Goal: Register for event/course

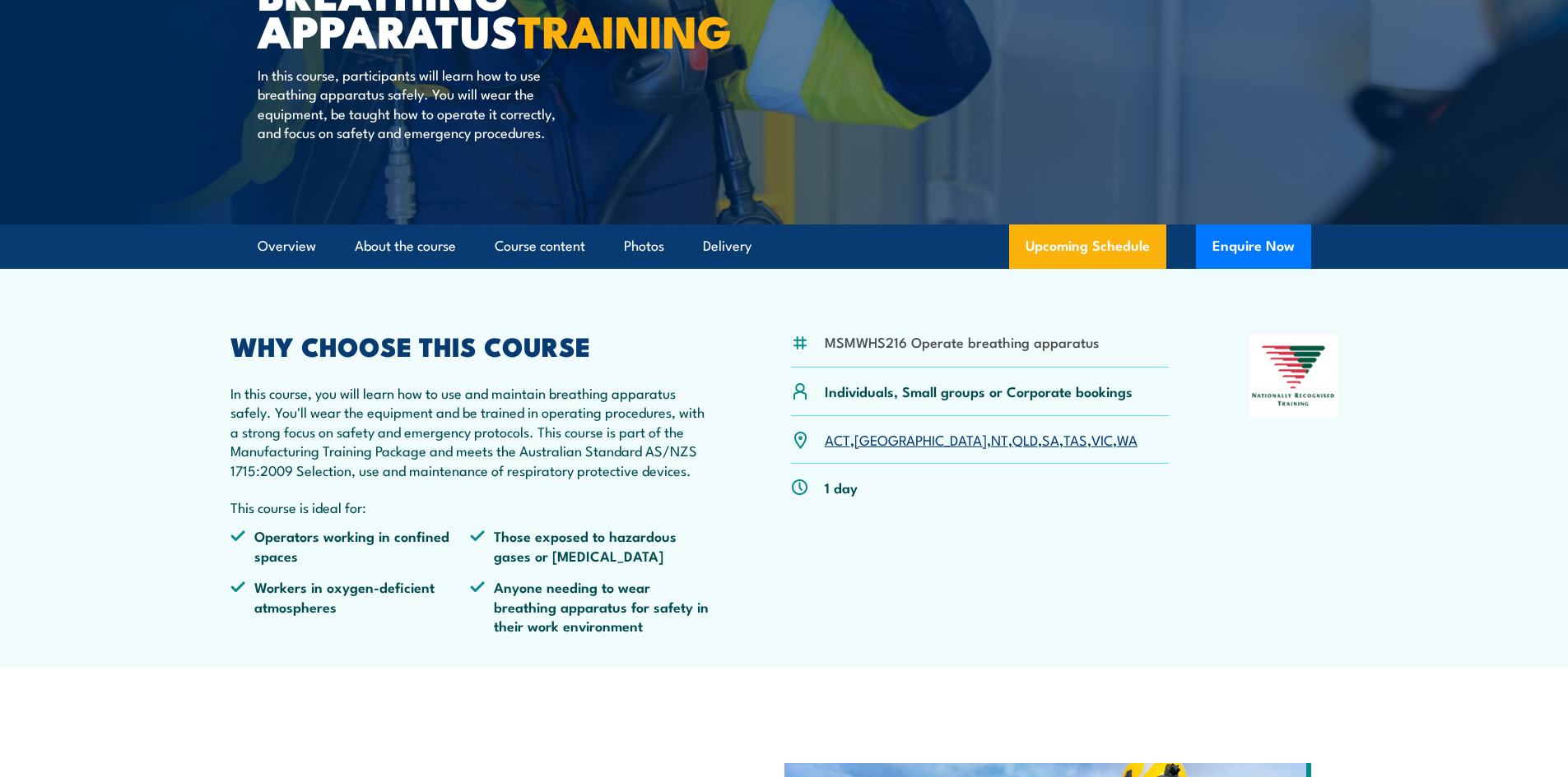
click at [1091, 449] on link "VIC" at bounding box center [1102, 439] width 21 height 20
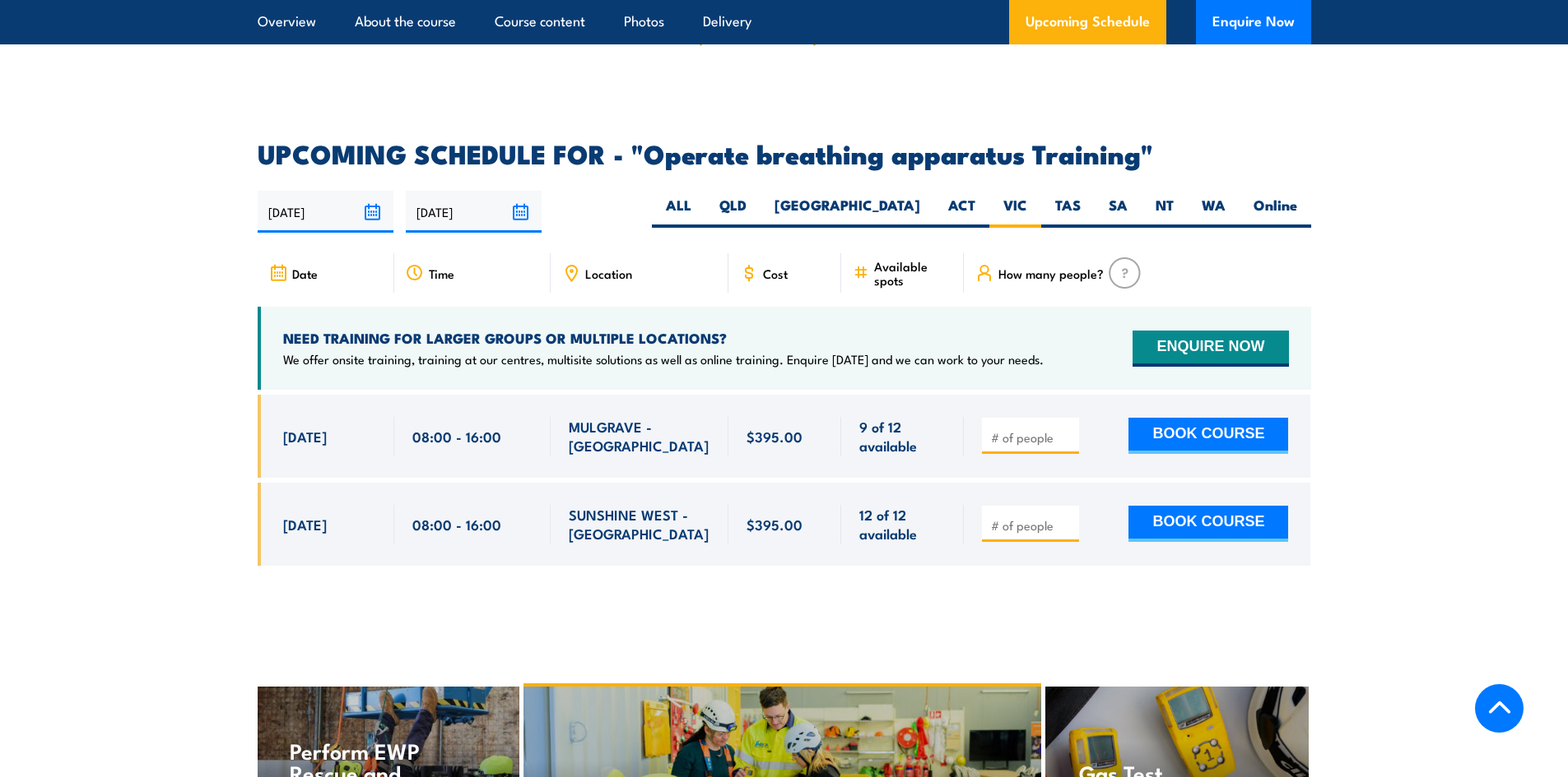
scroll to position [2380, 0]
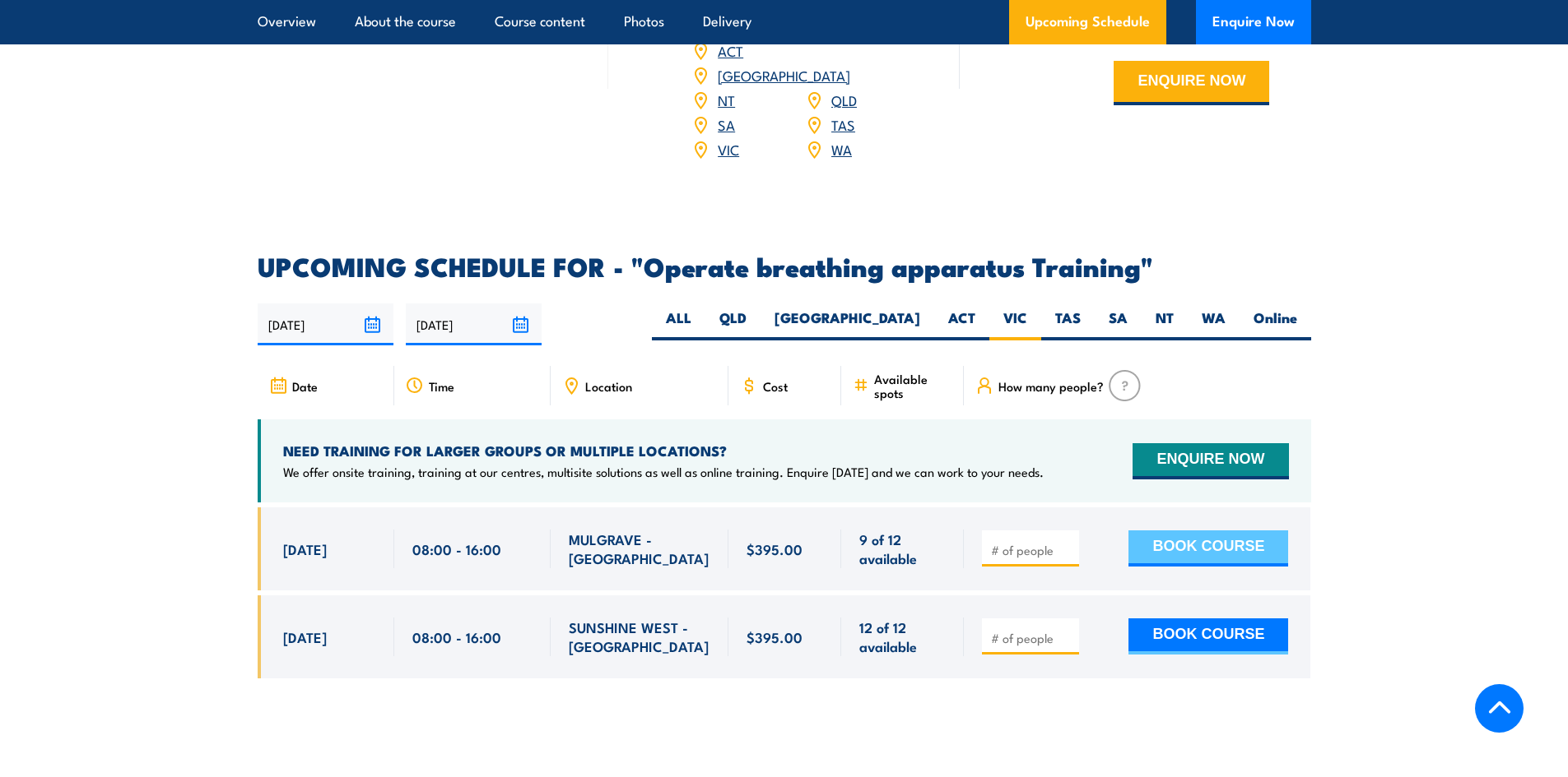
click at [1167, 542] on button "BOOK COURSE" at bounding box center [1208, 548] width 160 height 36
type input "1"
click at [1253, 542] on button "BOOK COURSE" at bounding box center [1208, 548] width 160 height 36
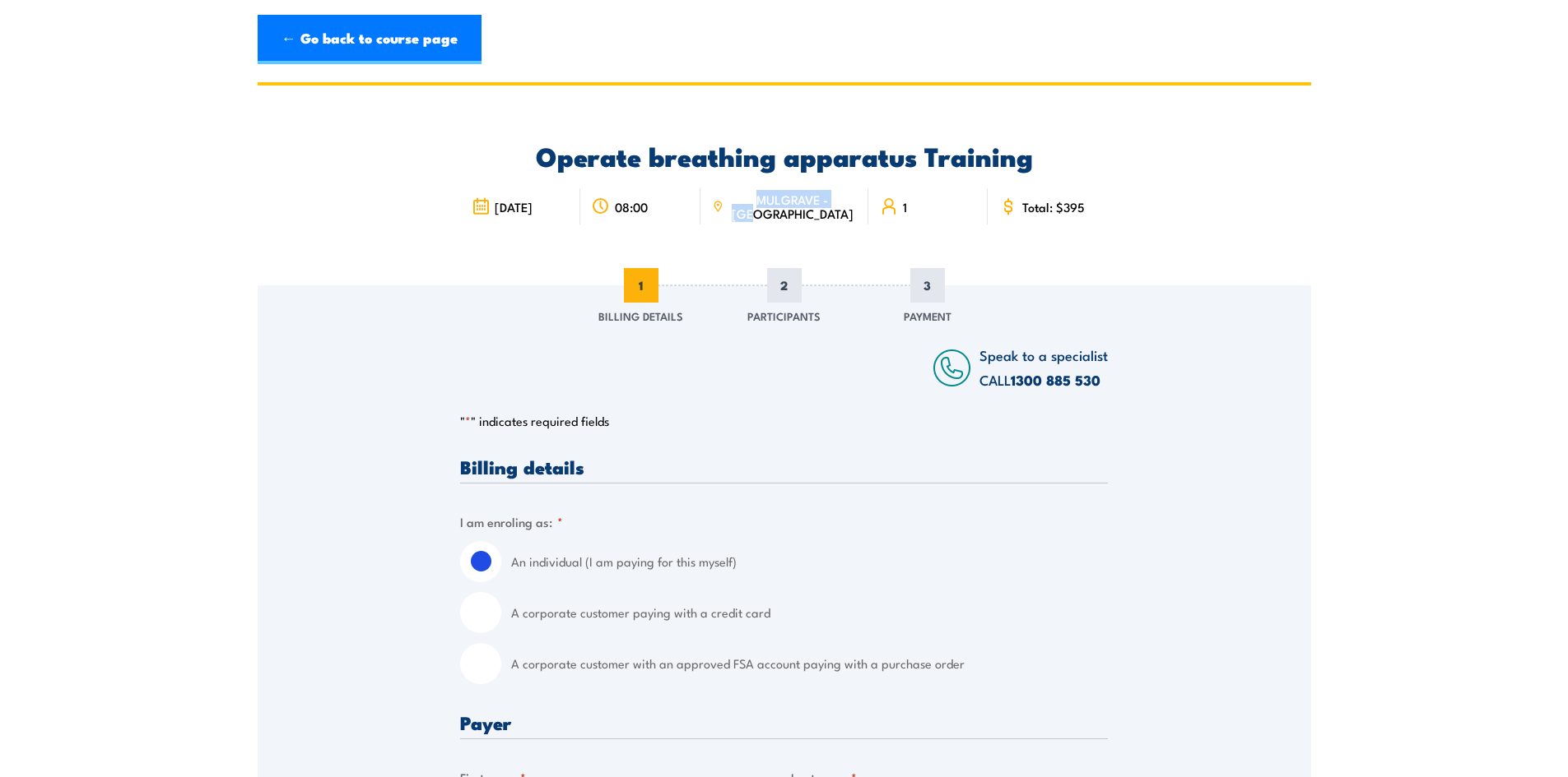
drag, startPoint x: 809, startPoint y: 212, endPoint x: 763, endPoint y: 194, distance: 49.4
click at [757, 194] on span "MULGRAVE - [GEOGRAPHIC_DATA]" at bounding box center [792, 206] width 128 height 28
click at [331, 25] on link "← Go back to course page" at bounding box center [370, 39] width 224 height 49
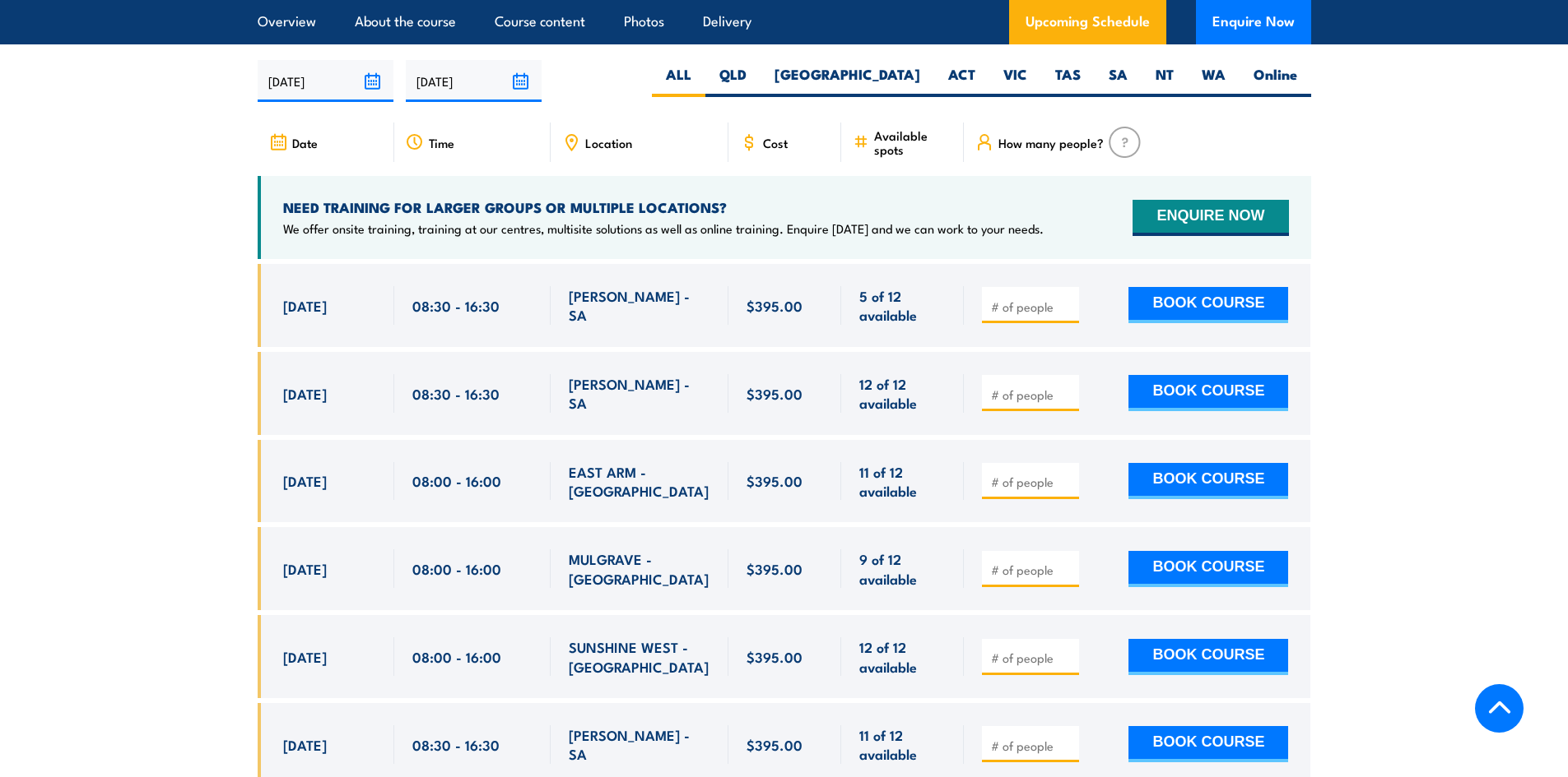
scroll to position [2627, 0]
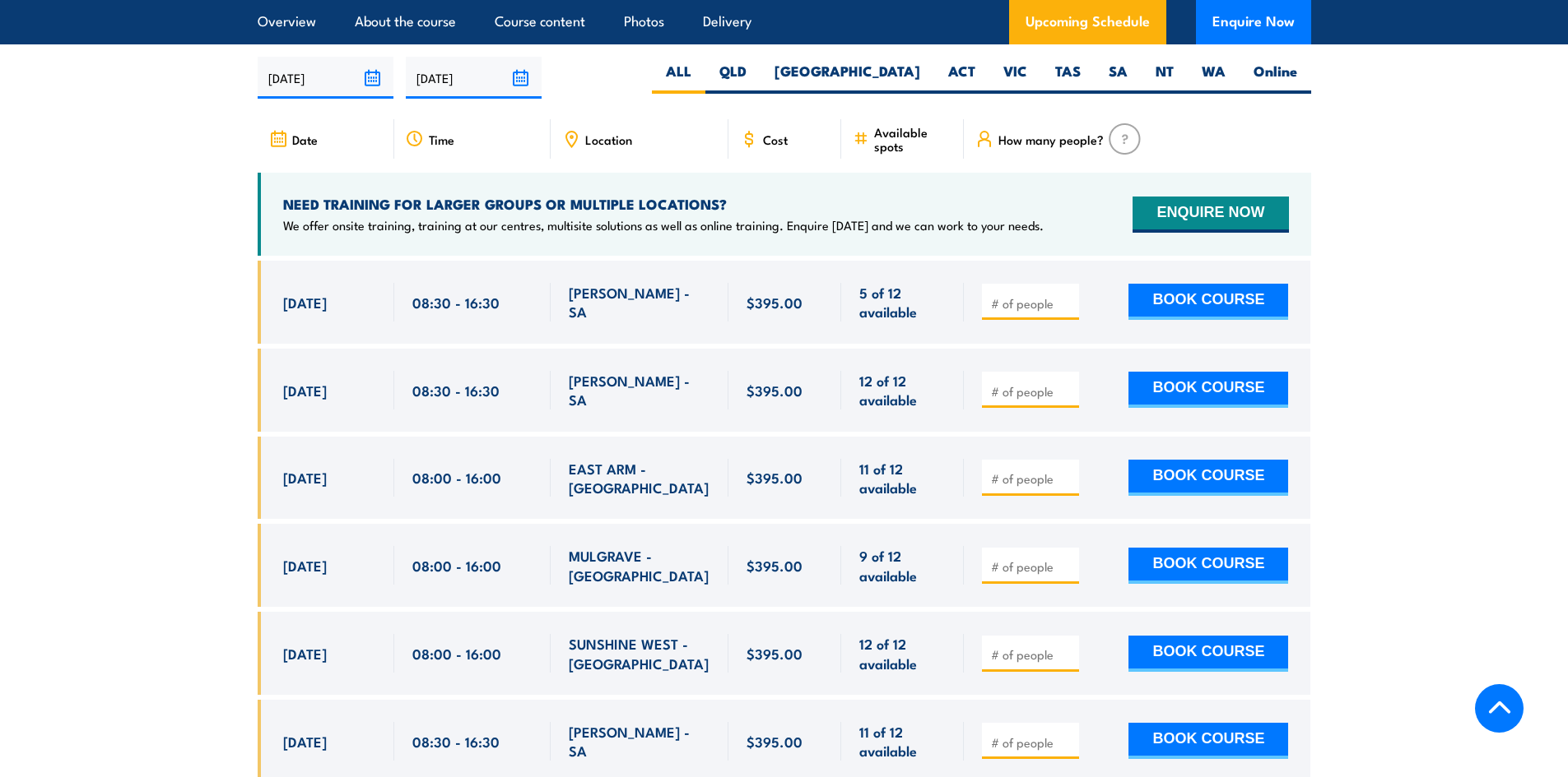
click at [234, 379] on section "UPCOMING SCHEDULE FOR - "Operate breathing apparatus Training" 26/08/2025 22/02…" at bounding box center [784, 505] width 1568 height 996
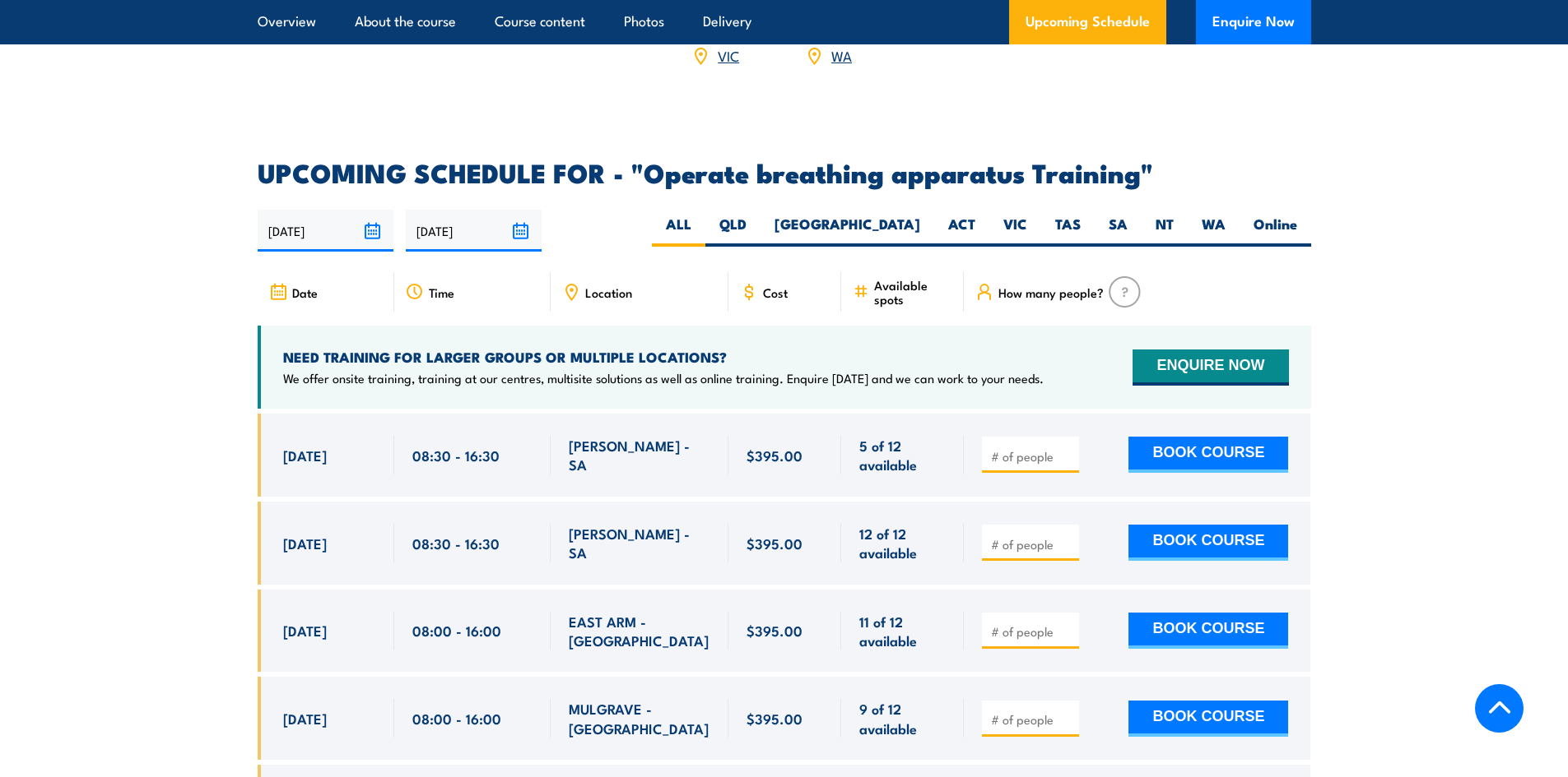
scroll to position [2380, 0]
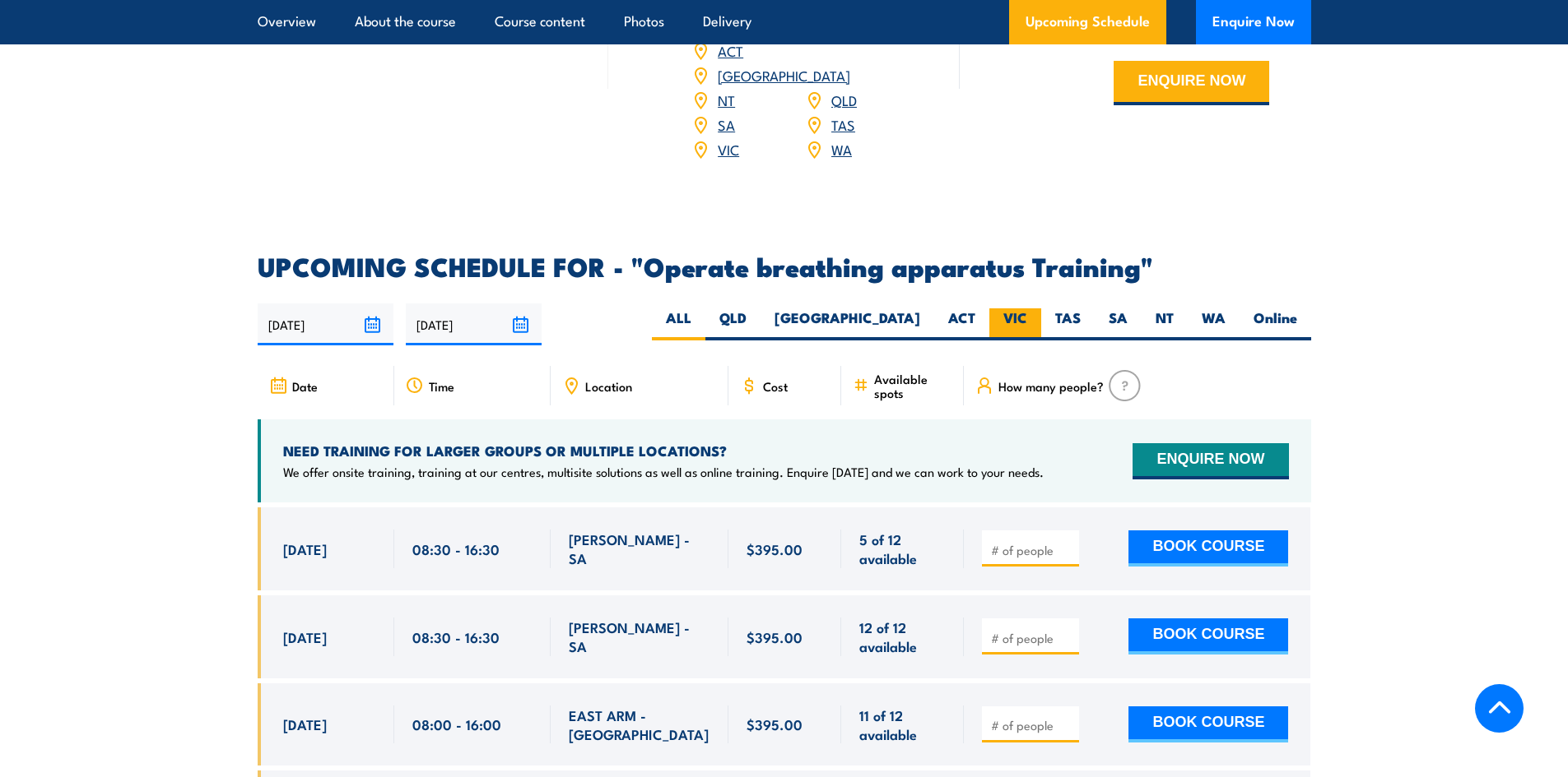
click at [1035, 312] on label "VIC" at bounding box center [1015, 324] width 51 height 32
click at [1035, 312] on input "VIC" at bounding box center [1032, 313] width 10 height 10
radio input "true"
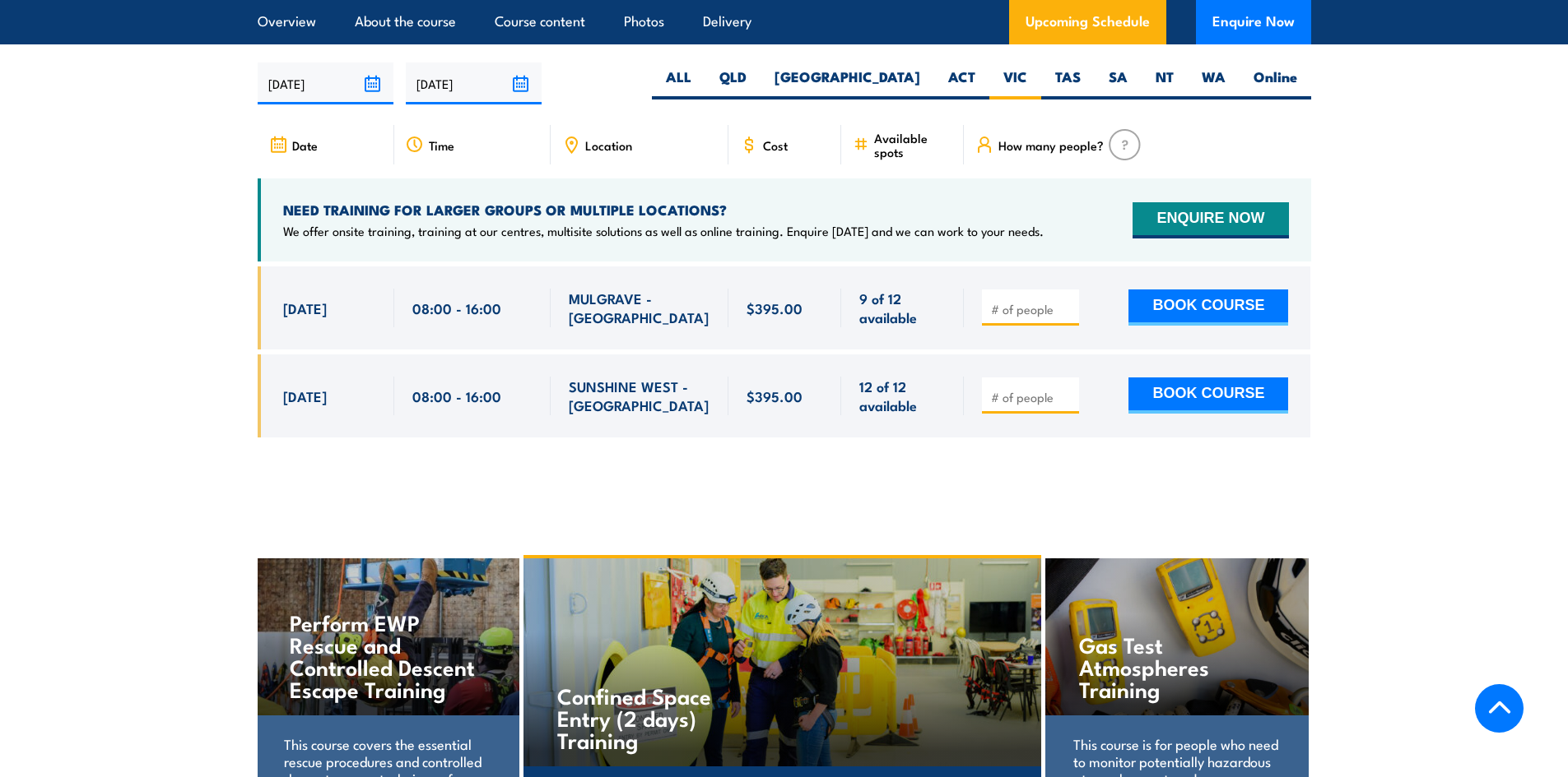
scroll to position [2627, 0]
